Goal: Task Accomplishment & Management: Use online tool/utility

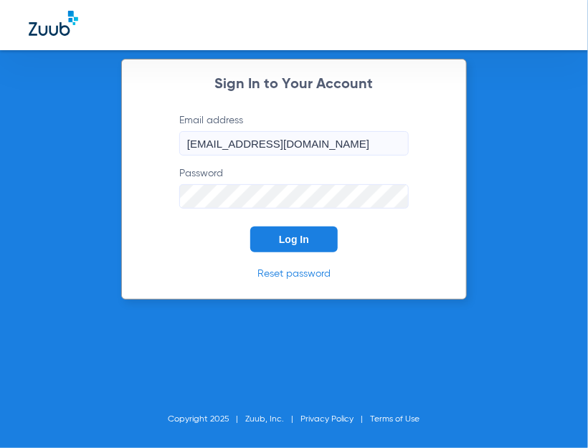
click at [289, 239] on span "Log In" at bounding box center [294, 239] width 30 height 11
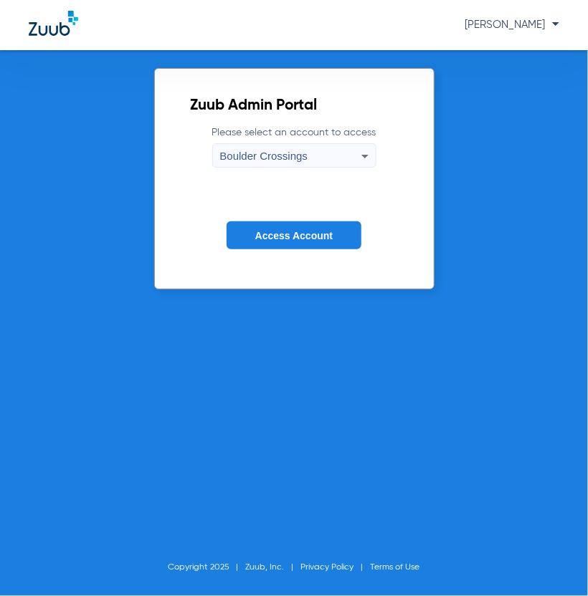
click at [254, 230] on button "Access Account" at bounding box center [293, 235] width 135 height 28
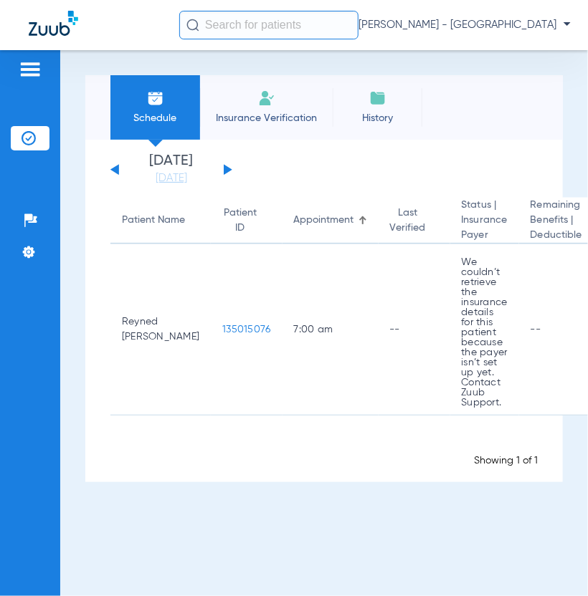
click at [228, 20] on input "text" at bounding box center [268, 25] width 179 height 29
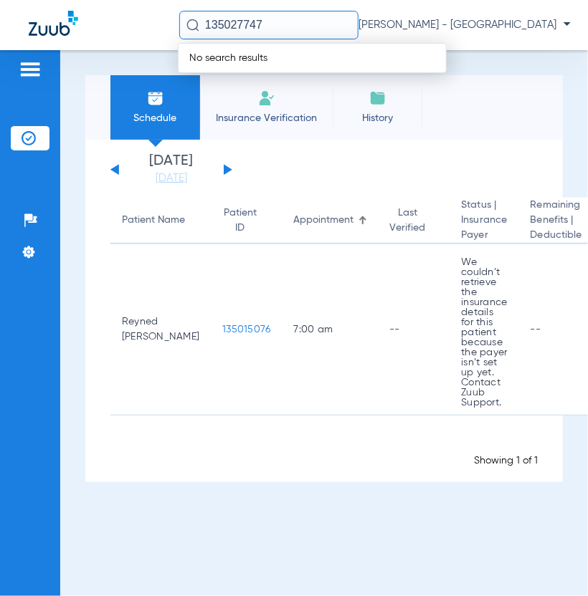
drag, startPoint x: 299, startPoint y: 26, endPoint x: 26, endPoint y: 14, distance: 273.3
click at [179, 14] on input "135027747" at bounding box center [268, 25] width 179 height 29
drag, startPoint x: 328, startPoint y: 20, endPoint x: 116, endPoint y: 20, distance: 211.4
click at [179, 20] on input "135027142" at bounding box center [268, 25] width 179 height 29
click at [238, 65] on div "No search results" at bounding box center [312, 58] width 269 height 30
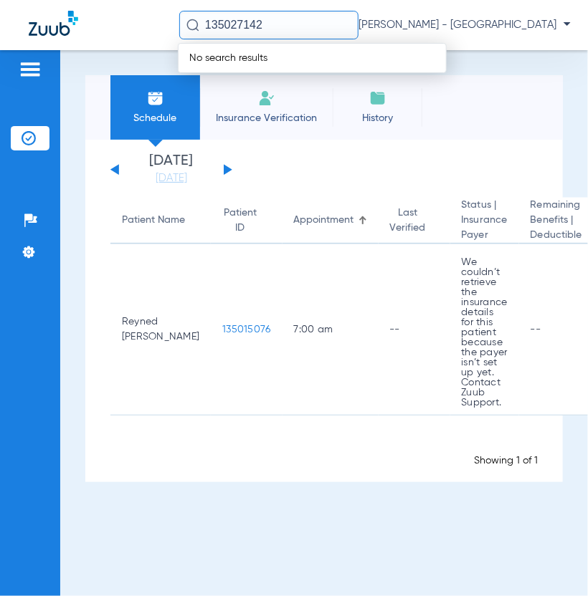
drag, startPoint x: 271, startPoint y: 29, endPoint x: 101, endPoint y: 14, distance: 170.6
click at [179, 13] on input "135027142" at bounding box center [268, 25] width 179 height 29
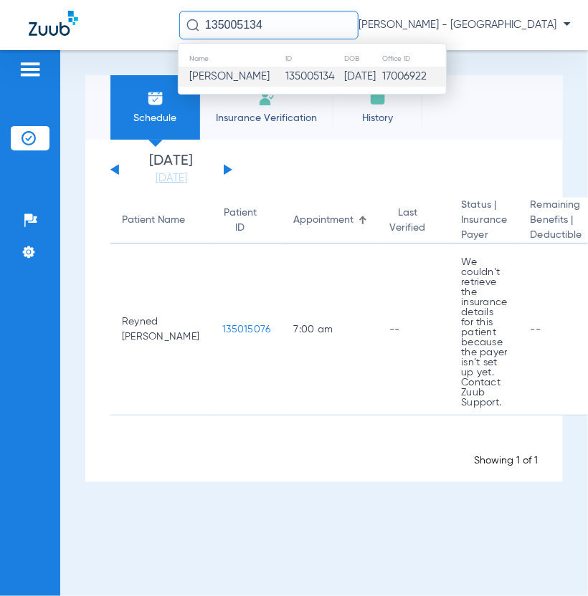
click at [224, 75] on span "[PERSON_NAME]" at bounding box center [229, 76] width 80 height 11
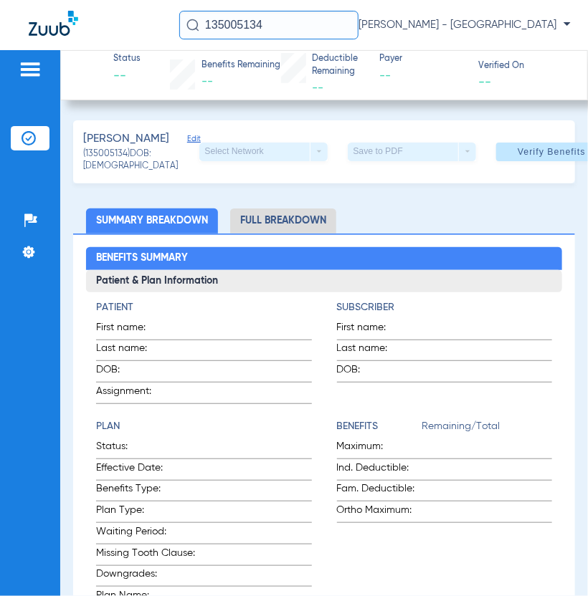
click at [267, 29] on input "135005134" at bounding box center [268, 25] width 179 height 29
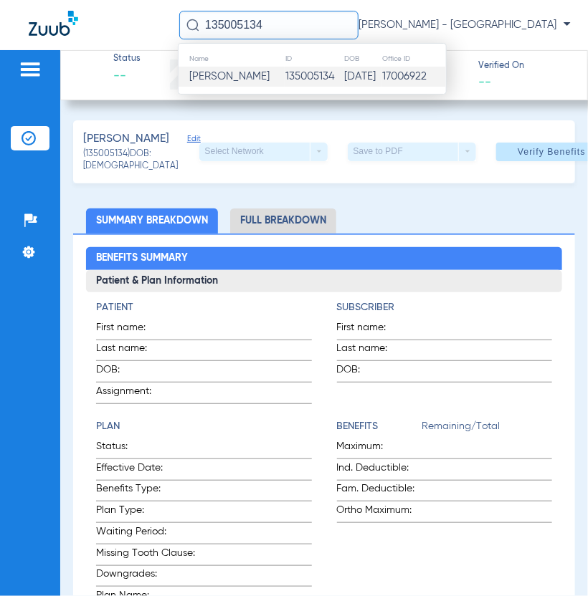
click at [236, 80] on span "[PERSON_NAME]" at bounding box center [229, 76] width 80 height 11
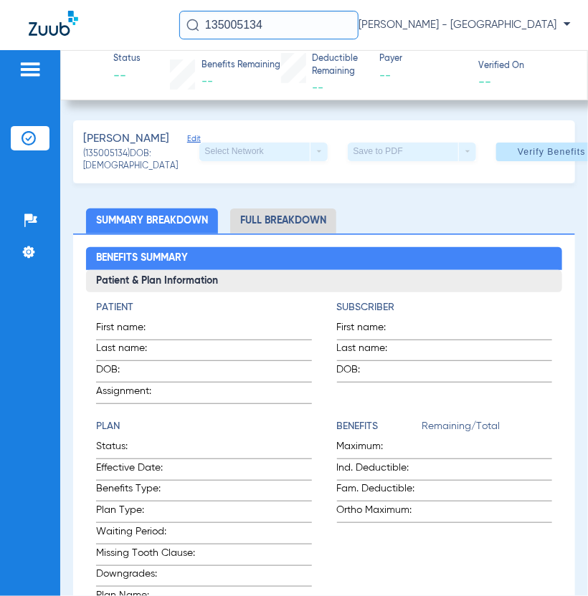
drag, startPoint x: 290, startPoint y: 31, endPoint x: 113, endPoint y: 35, distance: 177.1
click at [179, 35] on input "135005134" at bounding box center [268, 25] width 179 height 29
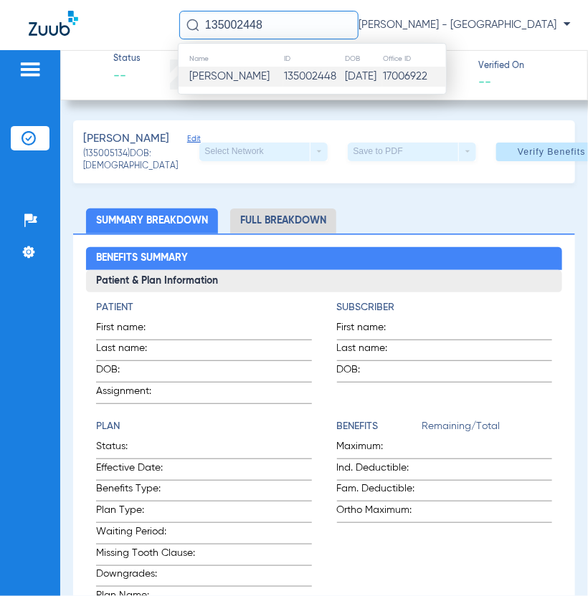
click at [216, 80] on span "[PERSON_NAME]" at bounding box center [229, 76] width 80 height 11
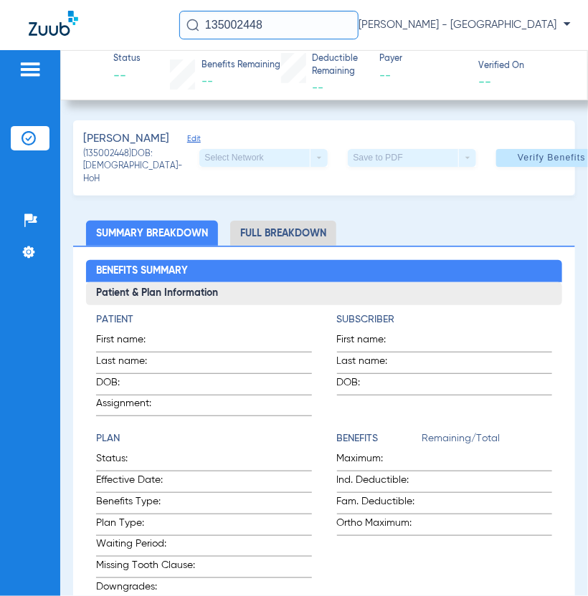
click at [304, 23] on input "135002448" at bounding box center [268, 25] width 179 height 29
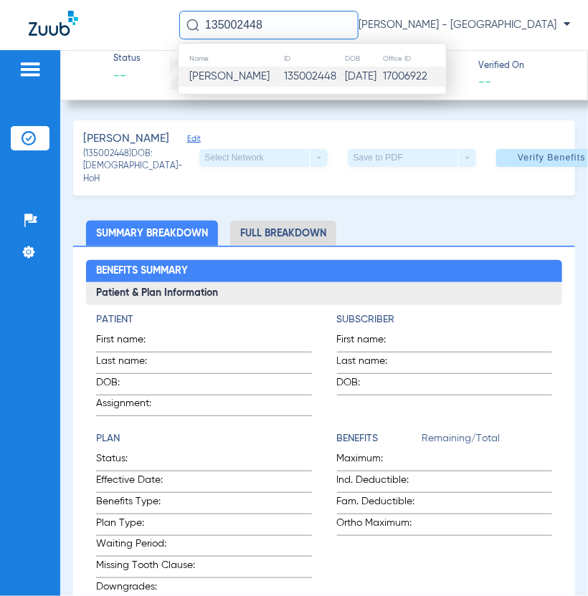
click at [290, 74] on td "135002448" at bounding box center [314, 77] width 62 height 20
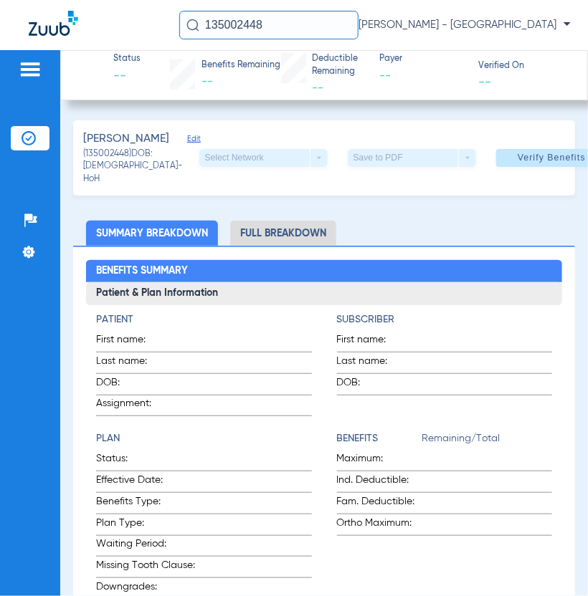
drag, startPoint x: 266, startPoint y: 33, endPoint x: 114, endPoint y: 32, distance: 151.9
click at [179, 32] on input "135002448" at bounding box center [268, 25] width 179 height 29
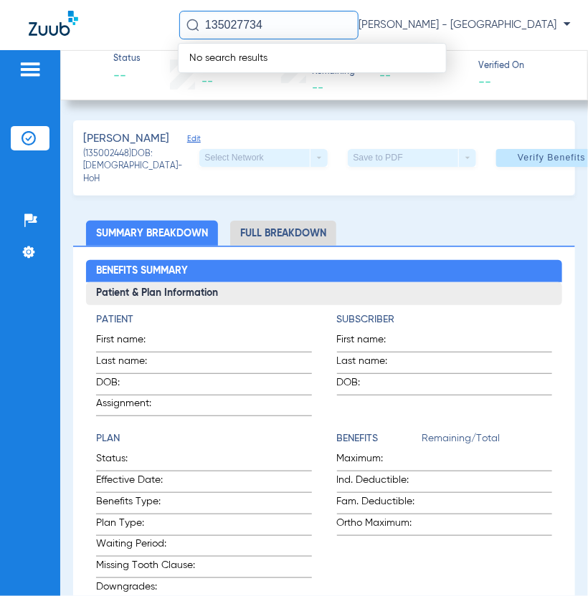
drag, startPoint x: 269, startPoint y: 24, endPoint x: 118, endPoint y: 20, distance: 152.0
click at [179, 20] on input "135027734" at bounding box center [268, 25] width 179 height 29
click at [209, 52] on div "No search results" at bounding box center [312, 58] width 269 height 30
drag, startPoint x: 325, startPoint y: 20, endPoint x: -42, endPoint y: 22, distance: 366.9
click at [179, 22] on input "135027734" at bounding box center [268, 25] width 179 height 29
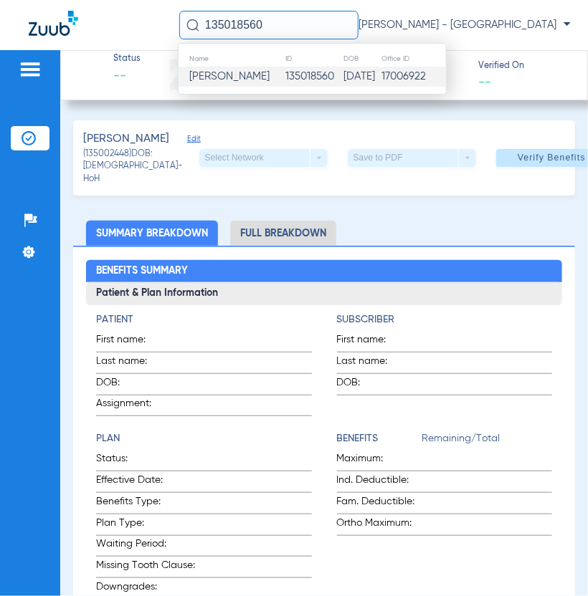
click at [191, 81] on span "[PERSON_NAME]" at bounding box center [229, 76] width 80 height 11
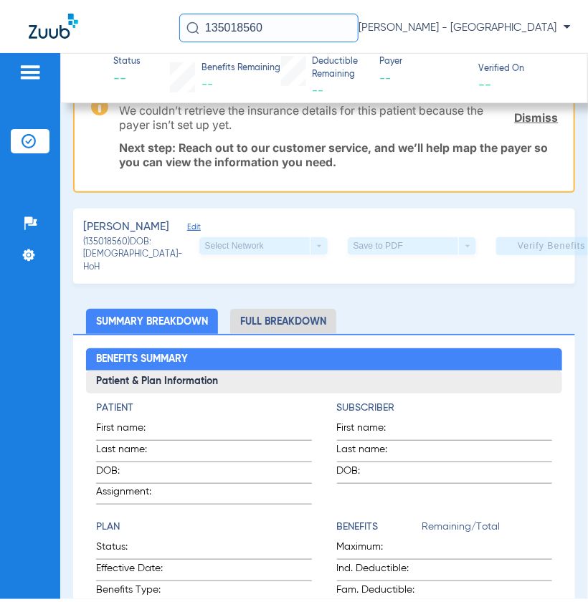
scroll to position [224, 0]
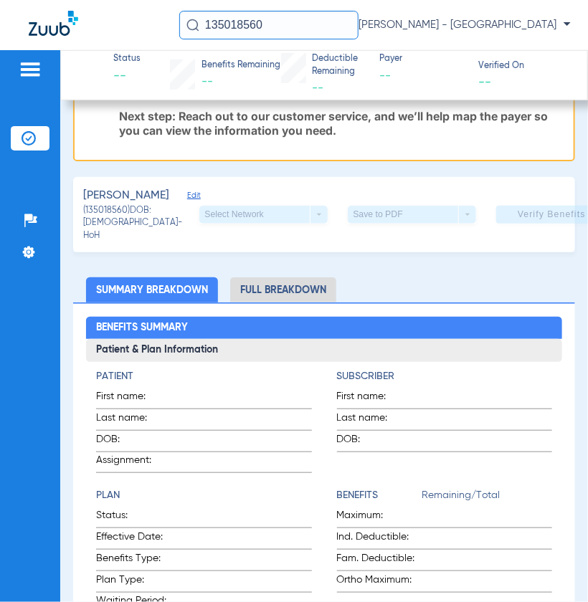
drag, startPoint x: 217, startPoint y: 39, endPoint x: 117, endPoint y: 44, distance: 100.4
click at [179, 39] on input "135018560" at bounding box center [268, 25] width 179 height 29
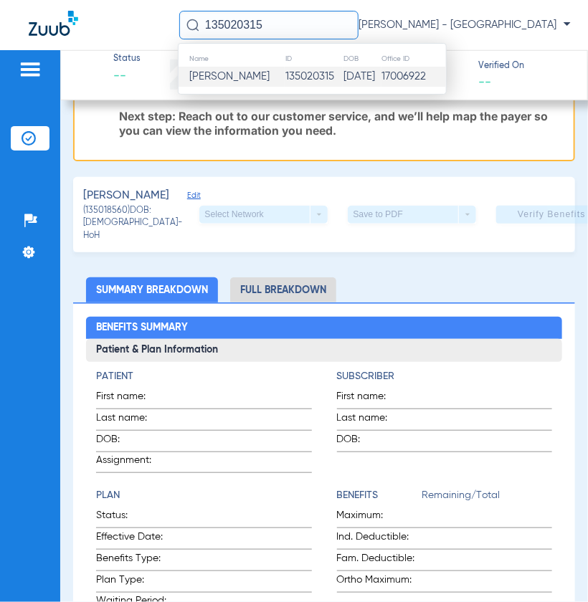
type input "135020315"
click at [236, 83] on td "[PERSON_NAME]" at bounding box center [231, 77] width 106 height 20
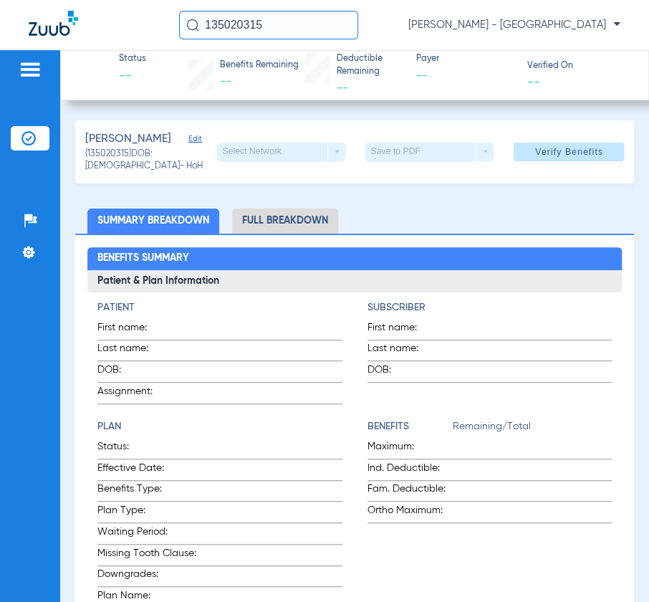
click at [264, 31] on input "135020315" at bounding box center [268, 25] width 179 height 29
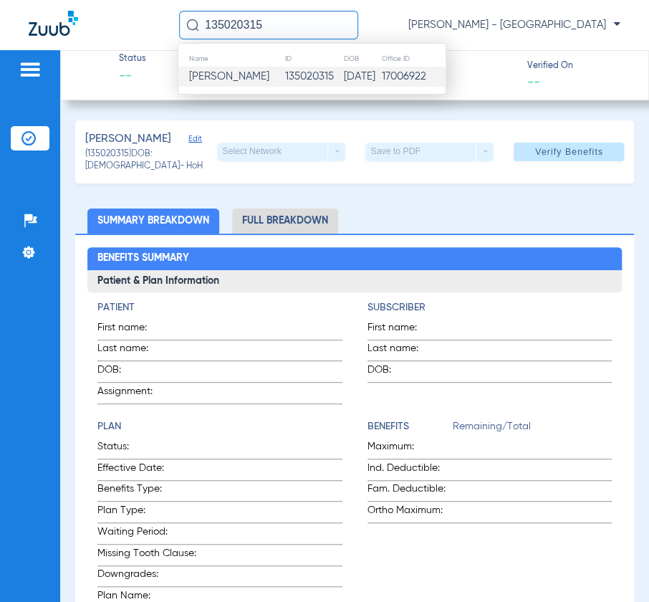
click at [249, 90] on div "Name ID DOB Office ID [PERSON_NAME] 135020315 [DATE] 17006922" at bounding box center [312, 69] width 269 height 52
click at [249, 82] on span "[PERSON_NAME]" at bounding box center [229, 76] width 80 height 11
